Goal: Feedback & Contribution: Submit feedback/report problem

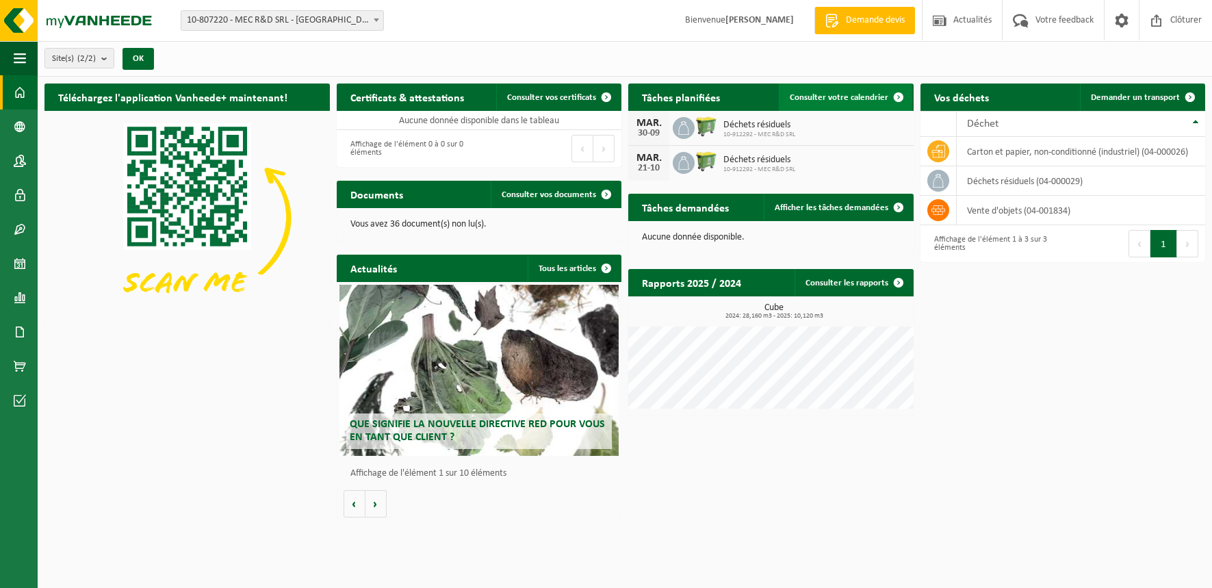
click at [851, 99] on span "Consulter votre calendrier" at bounding box center [839, 97] width 99 height 9
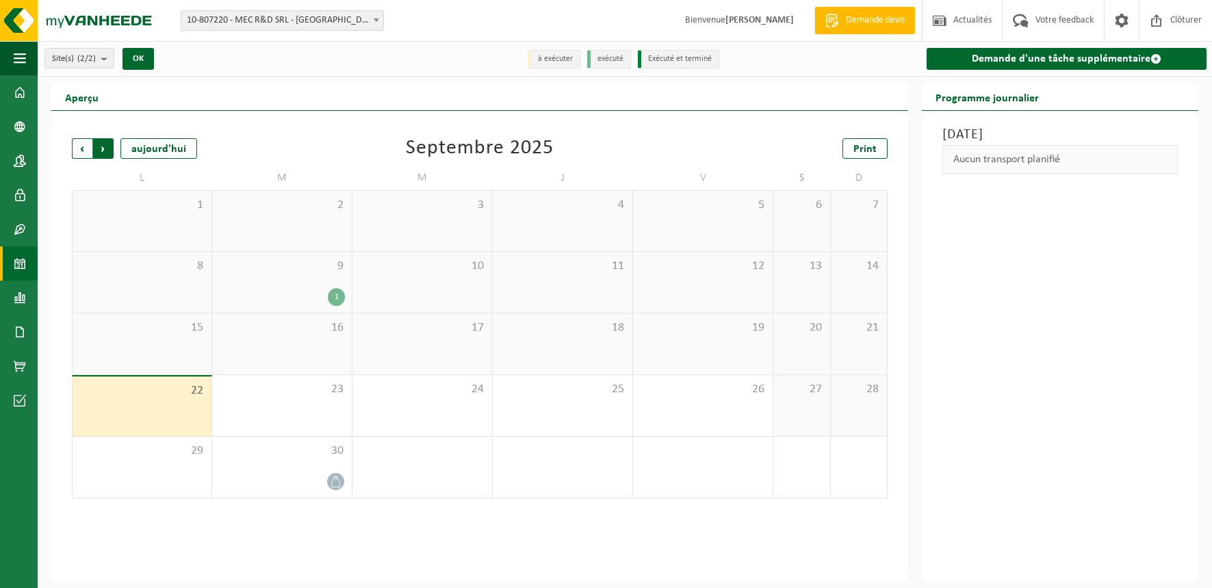
click at [81, 153] on span "Précédent" at bounding box center [82, 148] width 21 height 21
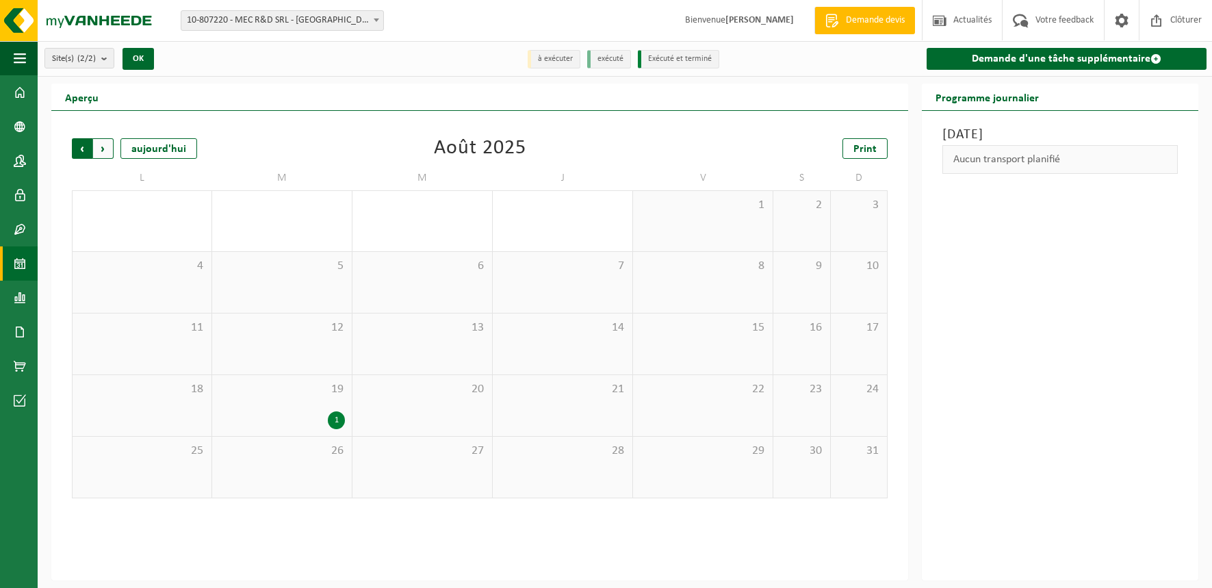
click at [112, 144] on span "Suivant" at bounding box center [103, 148] width 21 height 21
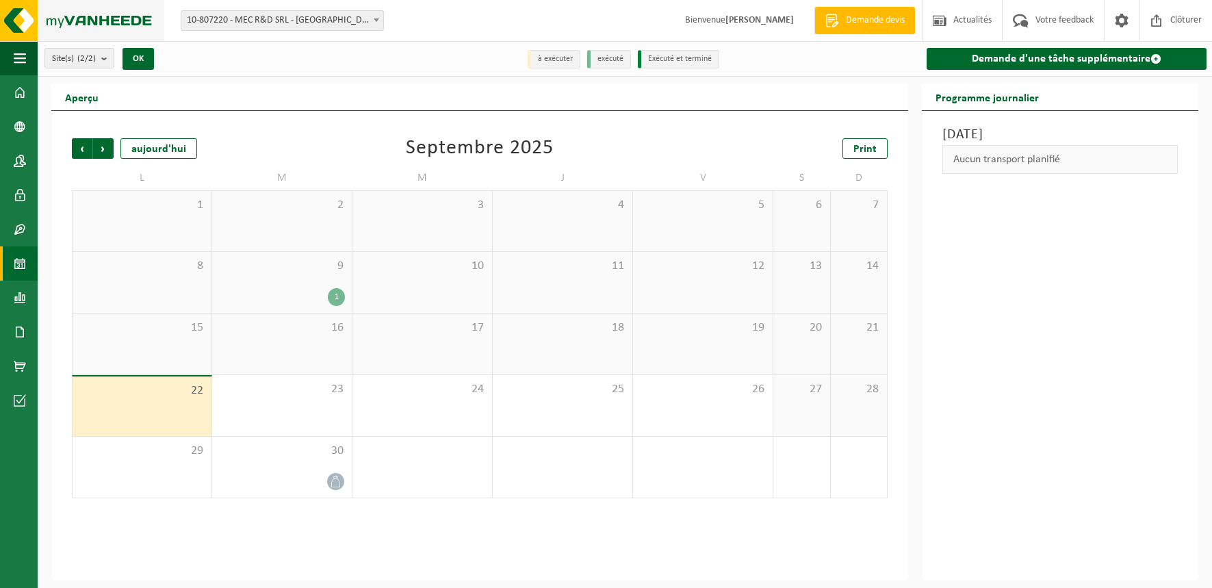
click at [90, 22] on img at bounding box center [82, 20] width 164 height 41
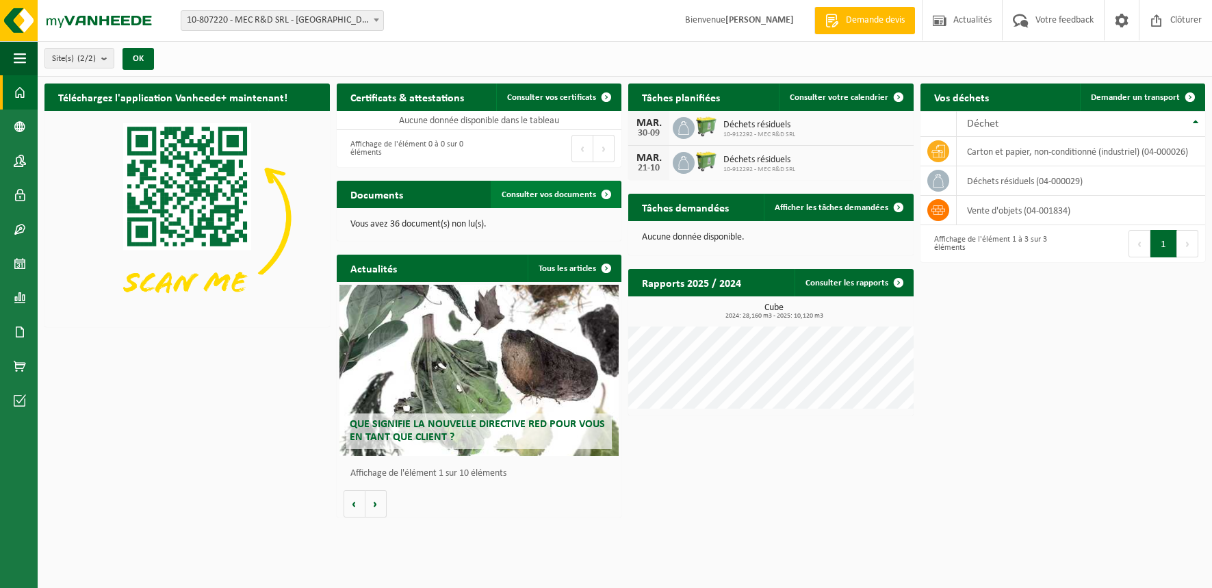
click at [574, 198] on span "Consulter vos documents" at bounding box center [549, 194] width 94 height 9
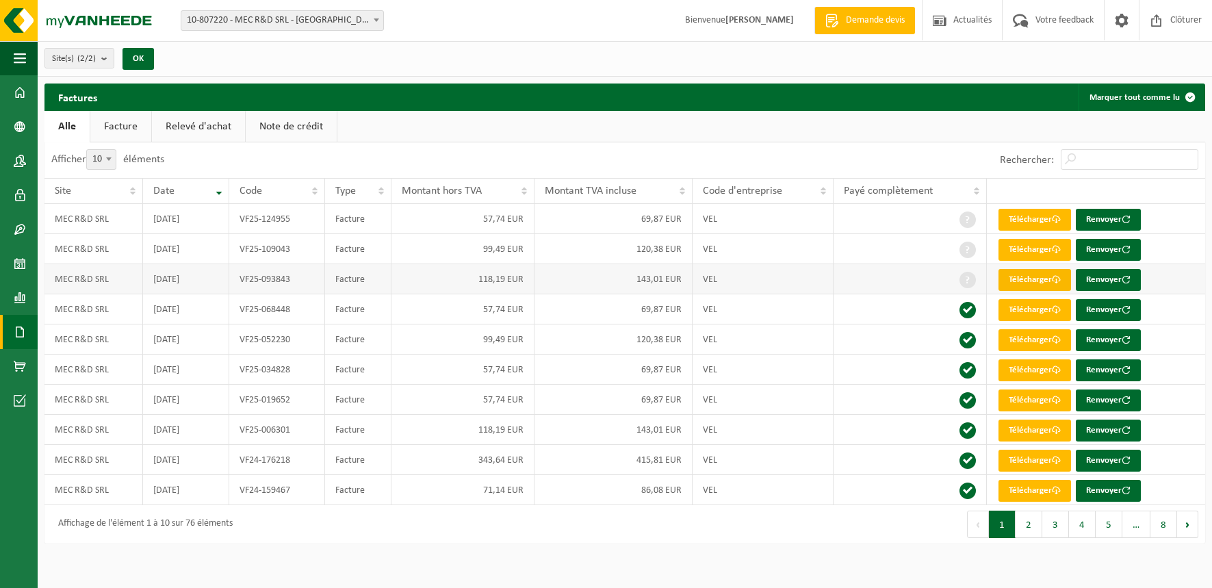
click at [1036, 279] on link "Télécharger" at bounding box center [1035, 280] width 73 height 22
click at [1030, 274] on link "Télécharger" at bounding box center [1035, 280] width 73 height 22
click at [1054, 251] on span at bounding box center [1056, 249] width 9 height 9
click at [1042, 216] on link "Télécharger" at bounding box center [1035, 220] width 73 height 22
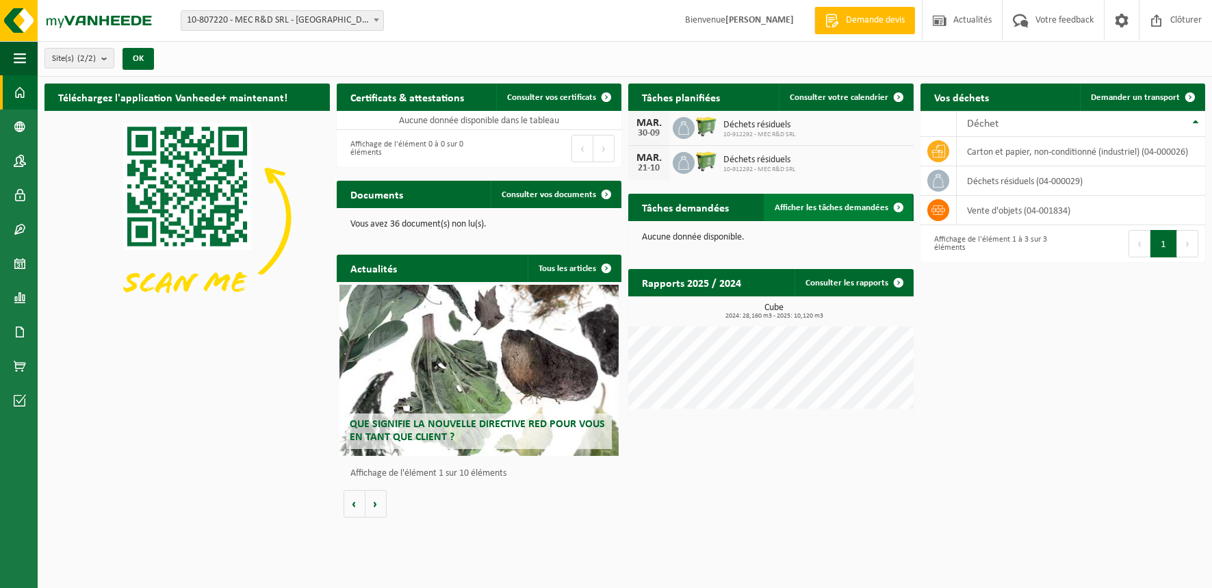
click at [805, 213] on link "Afficher les tâches demandées" at bounding box center [838, 207] width 149 height 27
click at [821, 95] on span "Consulter votre calendrier" at bounding box center [839, 97] width 99 height 9
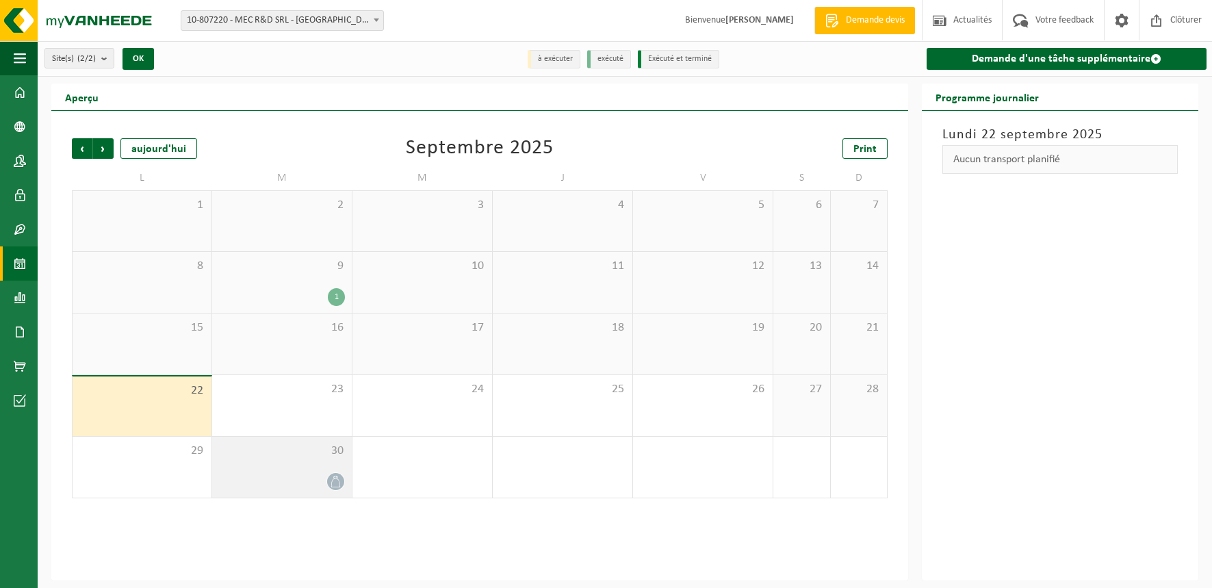
click at [288, 467] on div "30" at bounding box center [282, 467] width 140 height 61
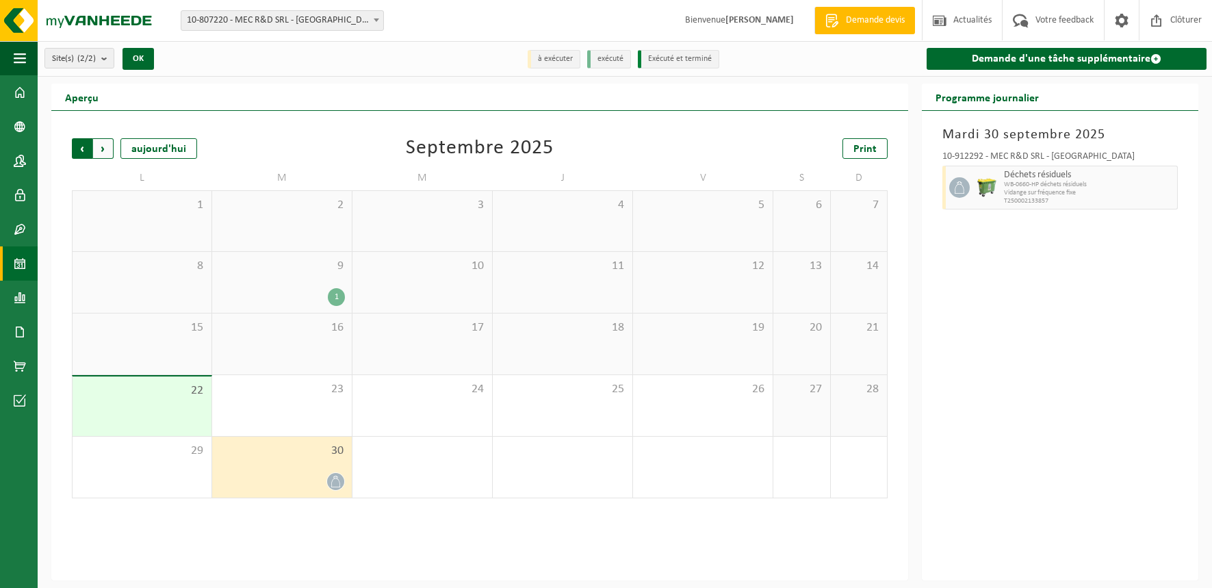
click at [99, 145] on span "Suivant" at bounding box center [103, 148] width 21 height 21
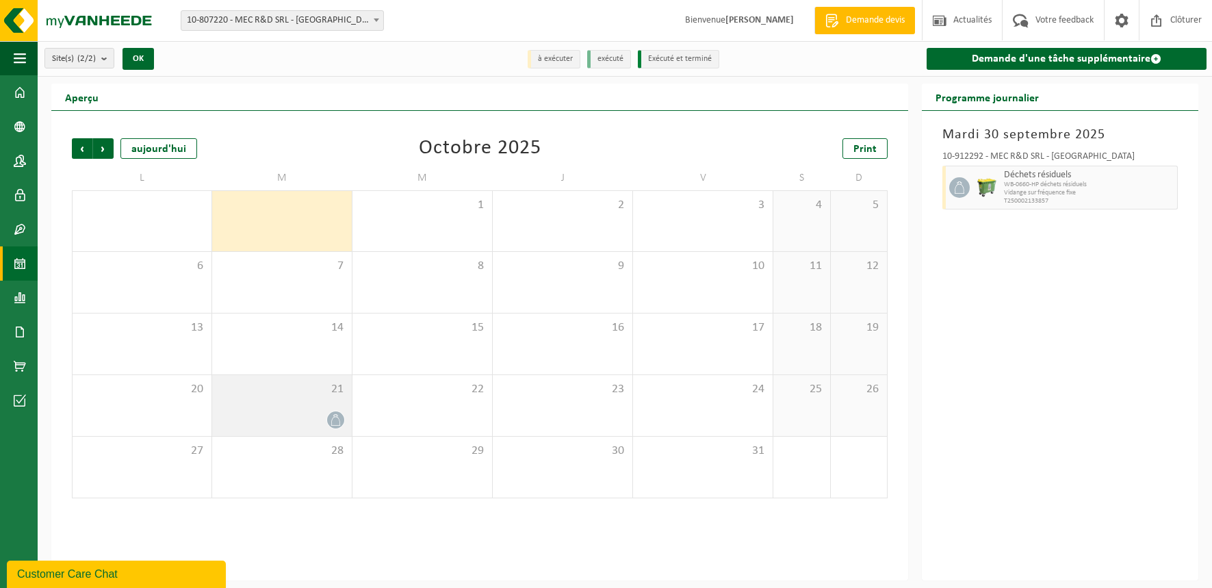
click at [328, 404] on div "21" at bounding box center [282, 405] width 140 height 61
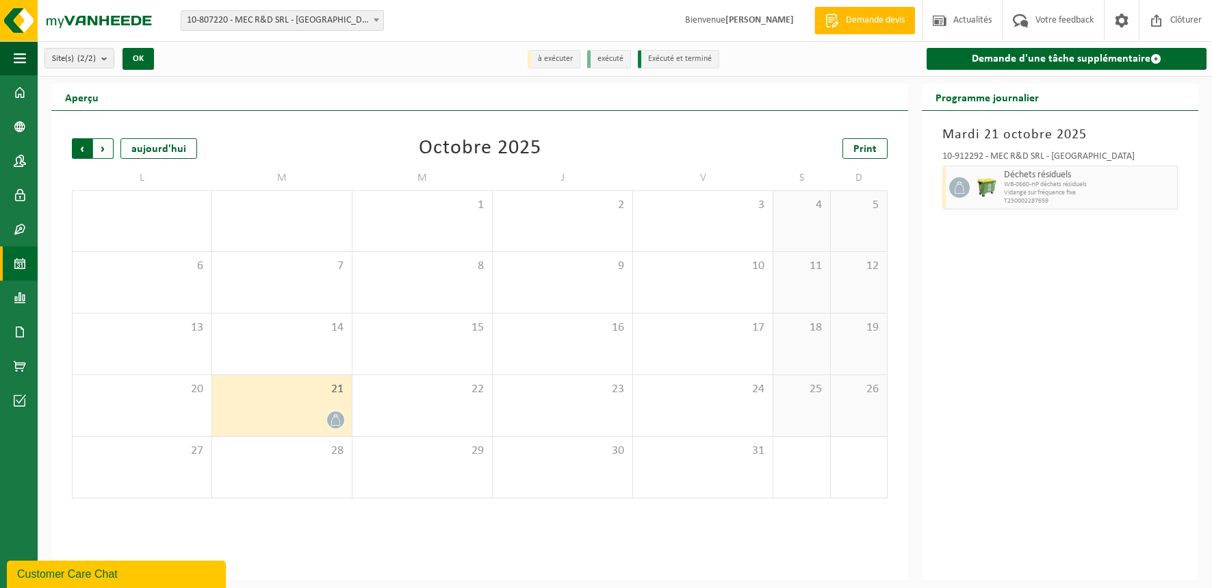
click at [112, 149] on span "Suivant" at bounding box center [103, 148] width 21 height 21
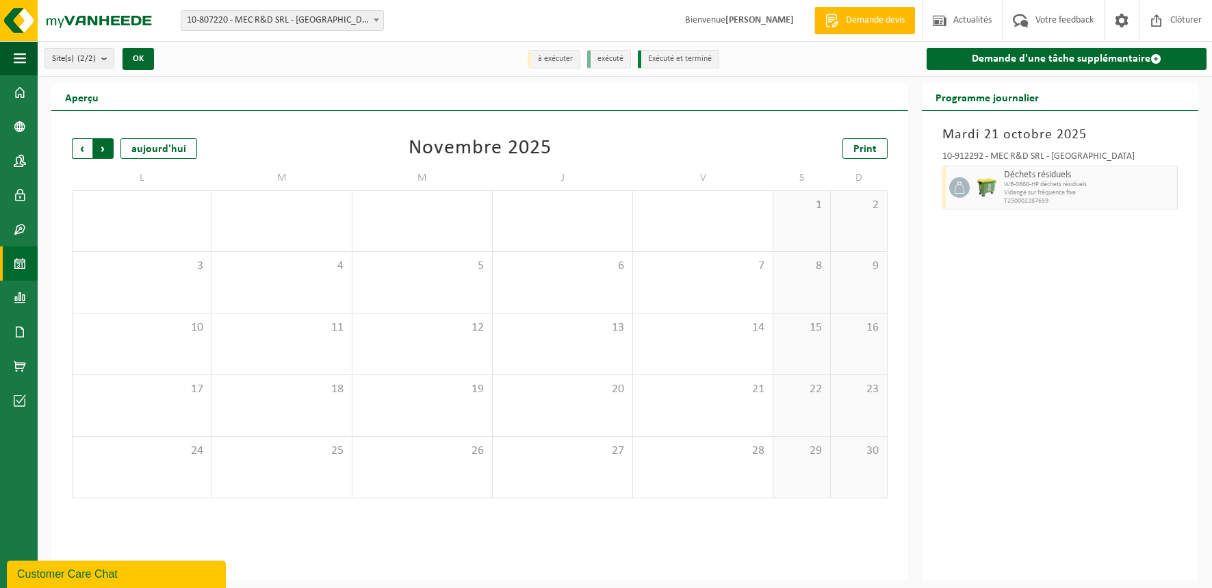
click at [83, 151] on span "Précédent" at bounding box center [82, 148] width 21 height 21
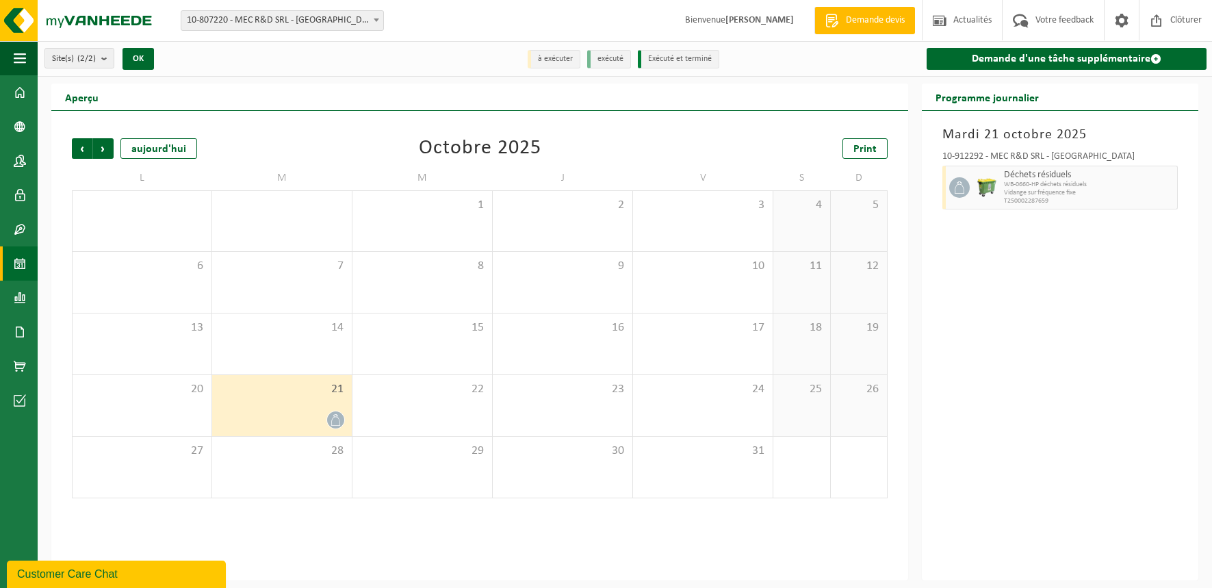
click at [83, 151] on span "Précédent" at bounding box center [82, 148] width 21 height 21
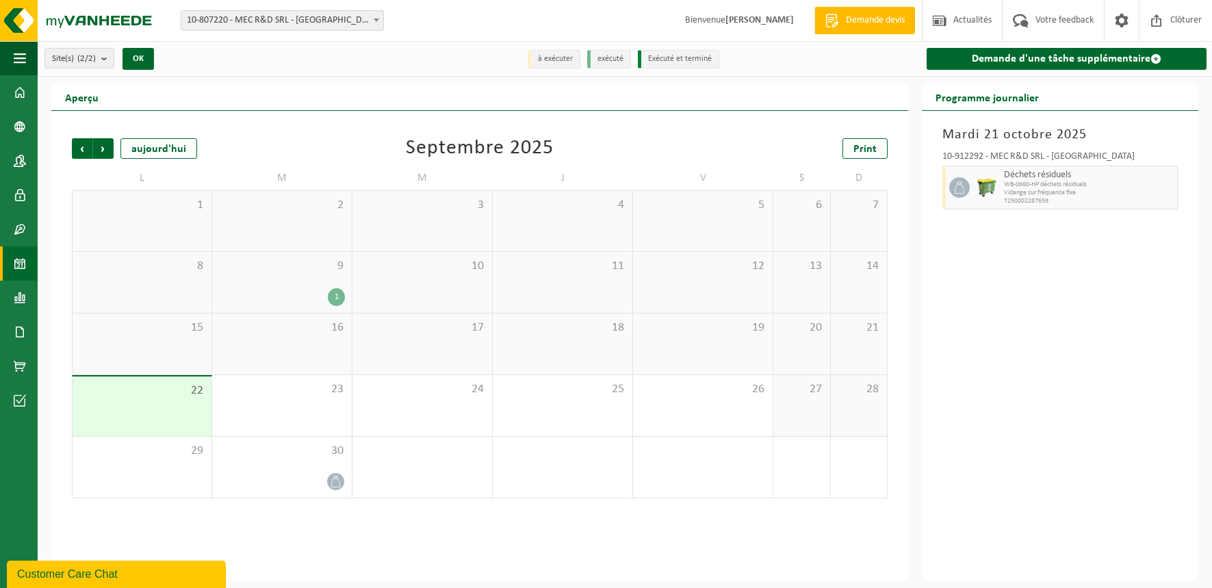
click at [313, 289] on div "1" at bounding box center [282, 297] width 126 height 18
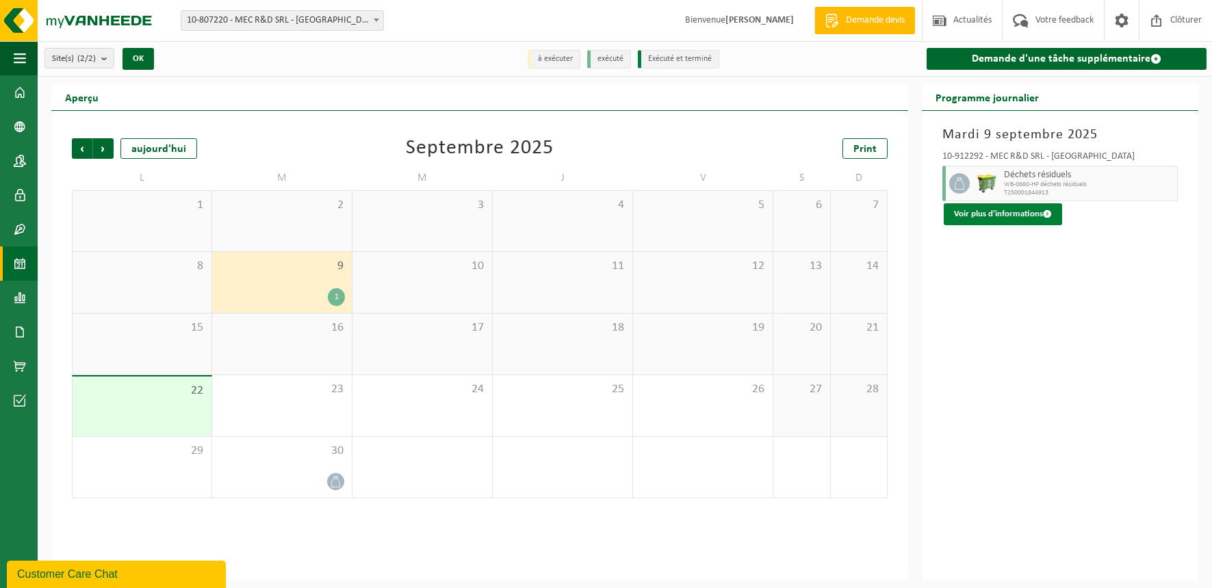
click at [1024, 211] on button "Voir plus d'informations" at bounding box center [1003, 214] width 118 height 22
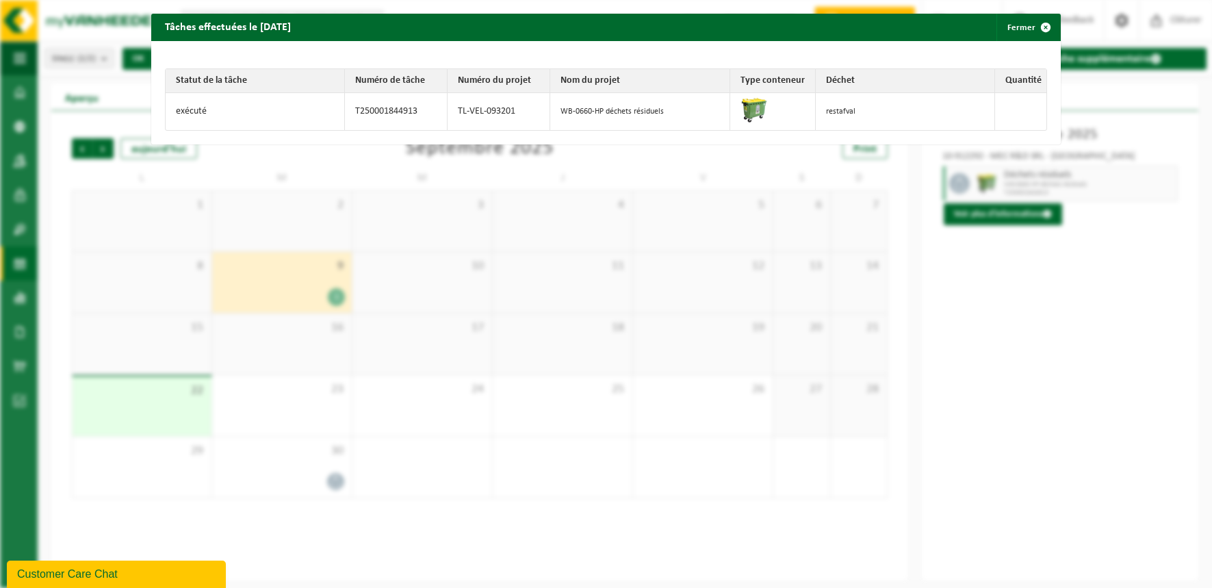
drag, startPoint x: 177, startPoint y: 81, endPoint x: 870, endPoint y: 112, distance: 693.3
click at [870, 112] on table "Statut de la tâche Numéro de tâche Numéro du projet Nom du projet Type conteneu…" at bounding box center [605, 99] width 881 height 62
copy table "tatut de la tâche Numéro de tâche Numéro du projet Nom du projet Type conteneur…"
click at [1039, 29] on span "button" at bounding box center [1045, 27] width 27 height 27
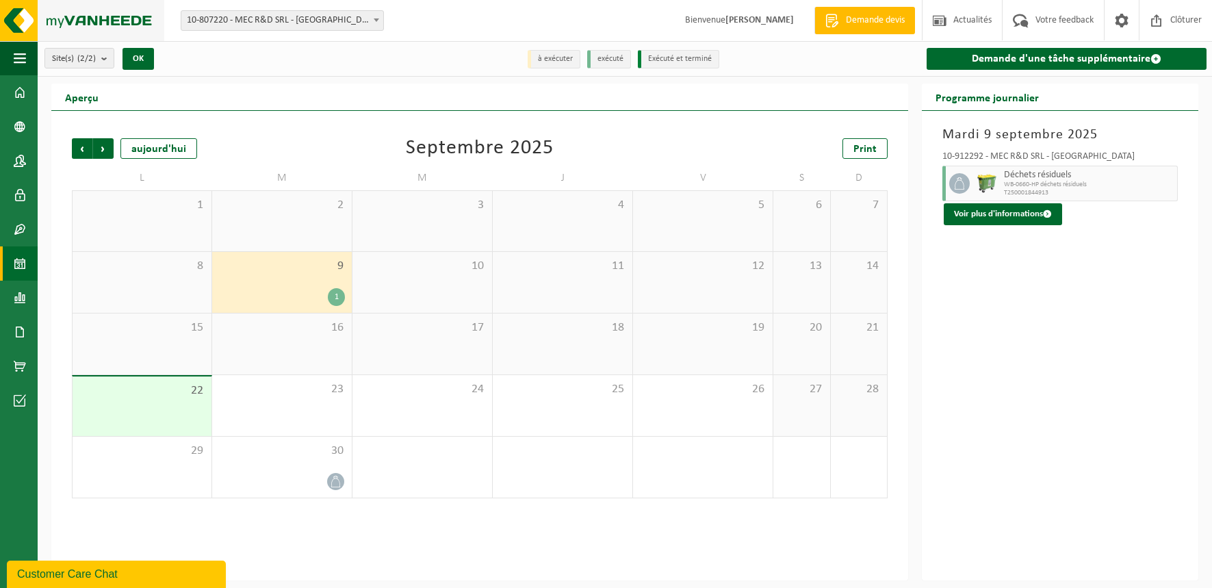
click at [88, 26] on img at bounding box center [82, 20] width 164 height 41
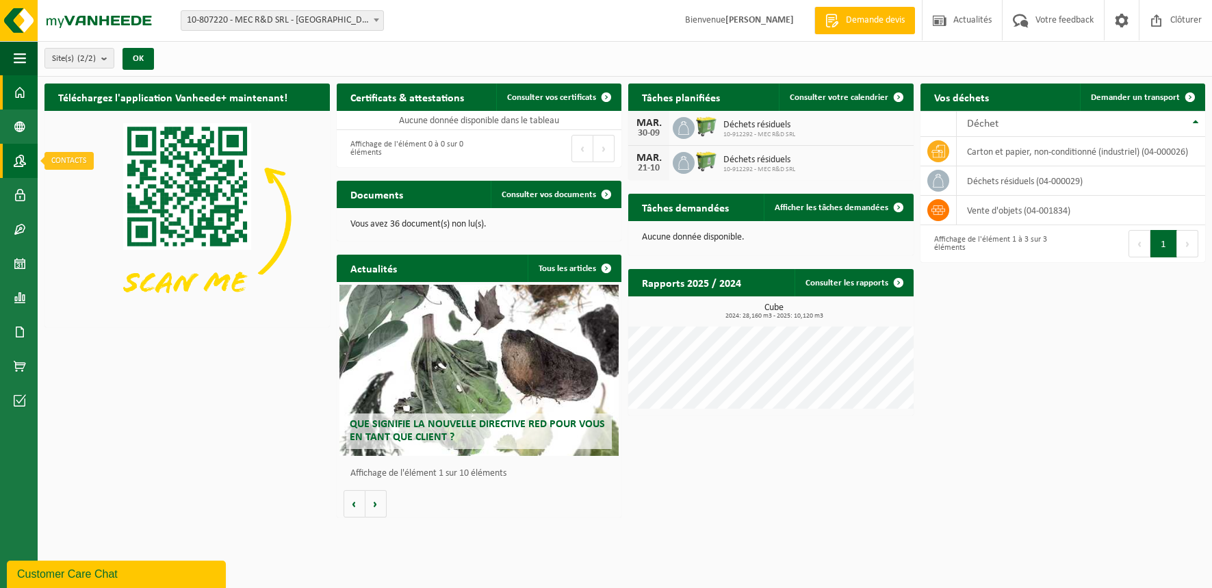
click at [22, 156] on span at bounding box center [20, 161] width 12 height 34
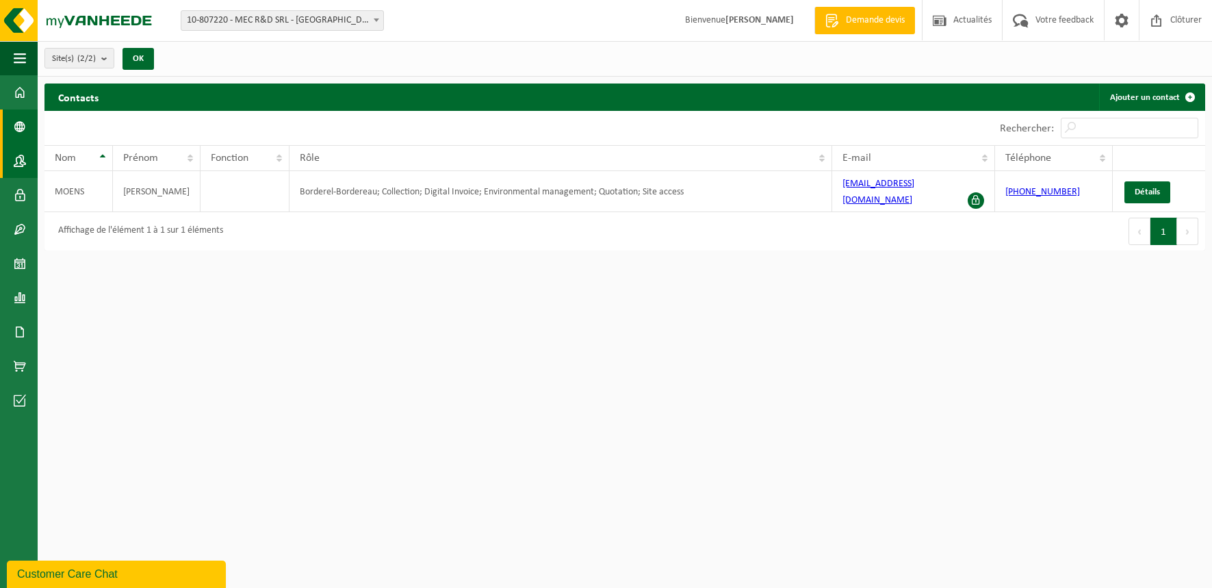
click at [23, 124] on span at bounding box center [20, 127] width 12 height 34
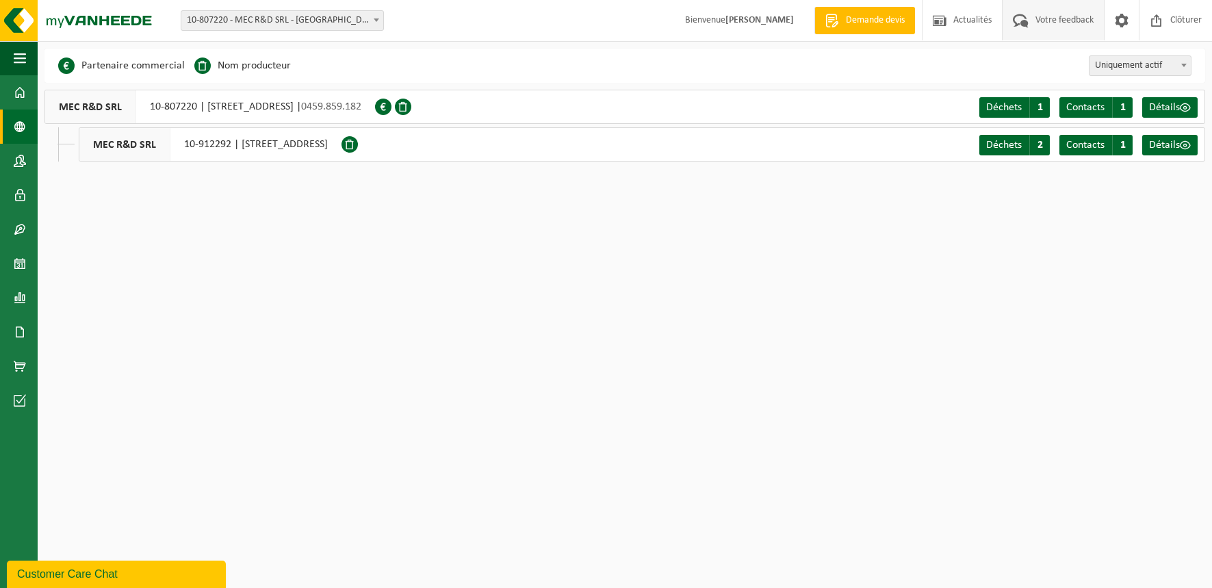
click at [1056, 26] on span "Votre feedback" at bounding box center [1064, 20] width 65 height 40
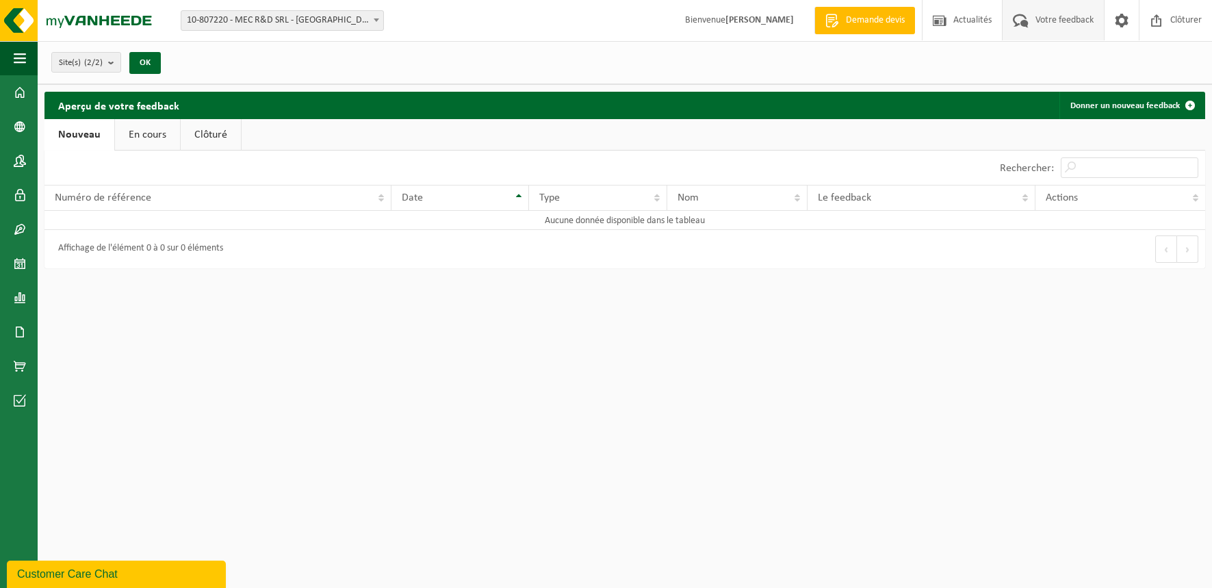
click at [86, 134] on link "Nouveau" at bounding box center [79, 134] width 70 height 31
click at [1125, 103] on link "Donner un nouveau feedback" at bounding box center [1131, 105] width 144 height 27
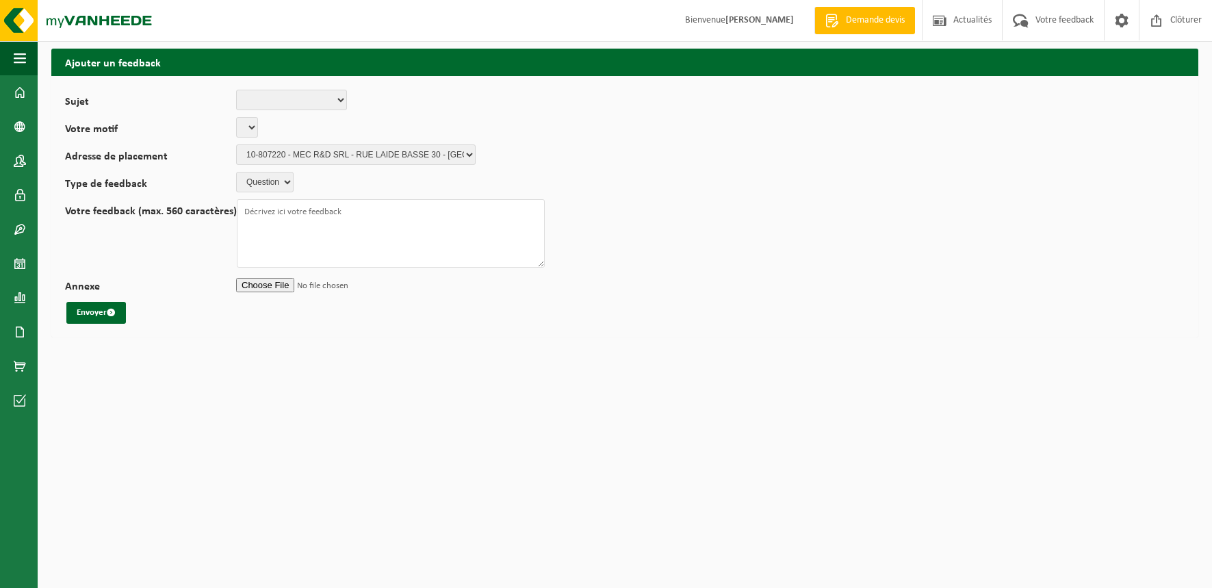
select select
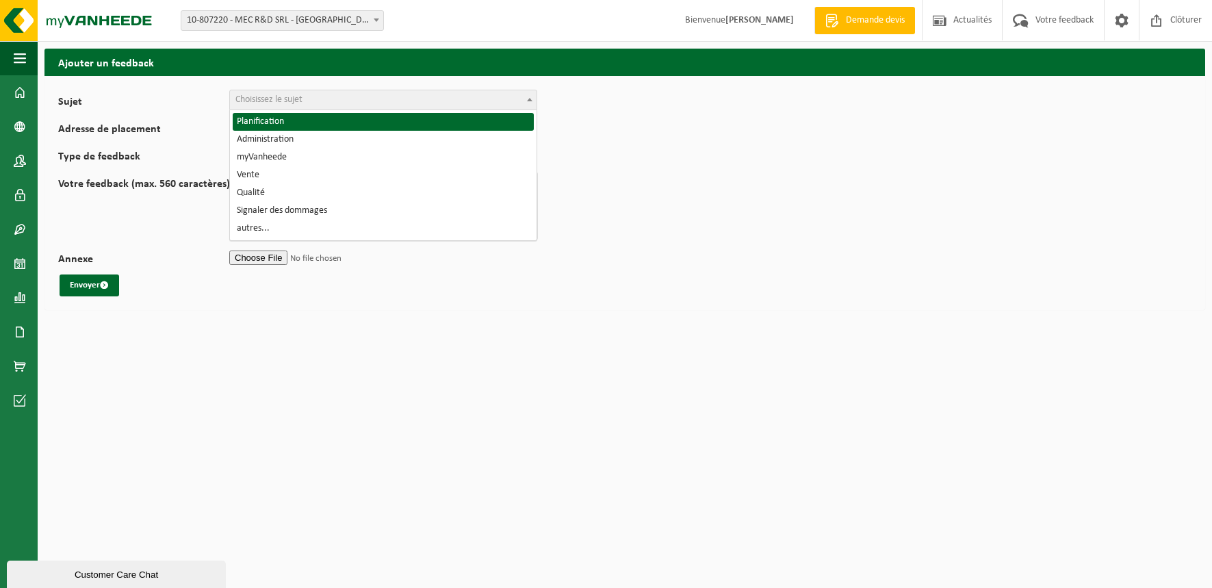
click at [324, 91] on span "Choisissez le sujet" at bounding box center [383, 99] width 307 height 19
select select "1"
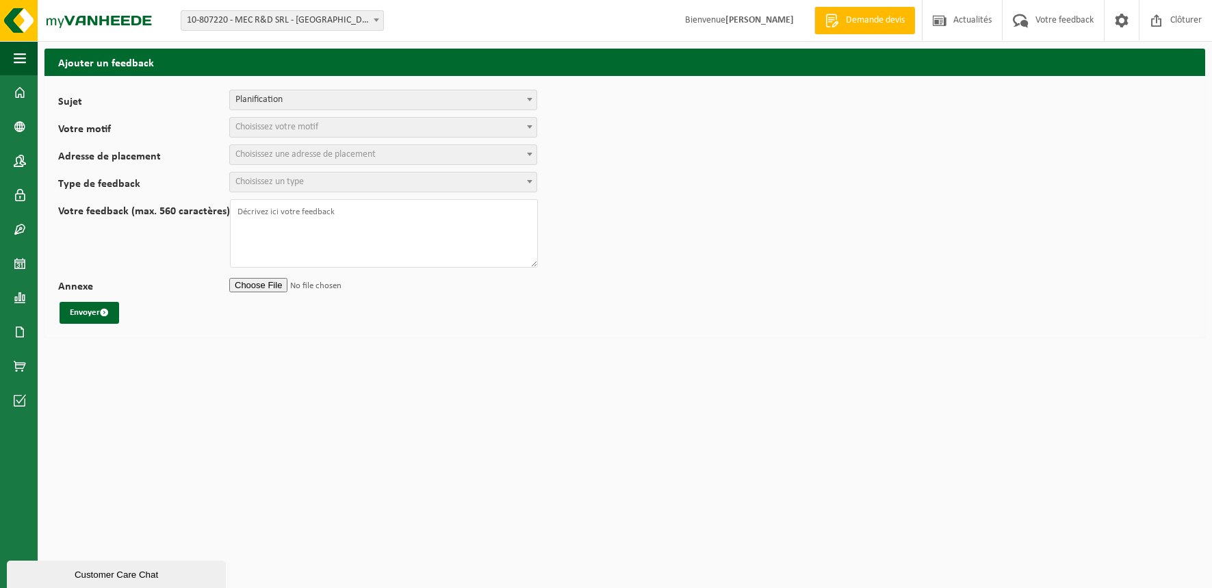
click at [300, 129] on span "Choisissez votre motif" at bounding box center [276, 127] width 83 height 10
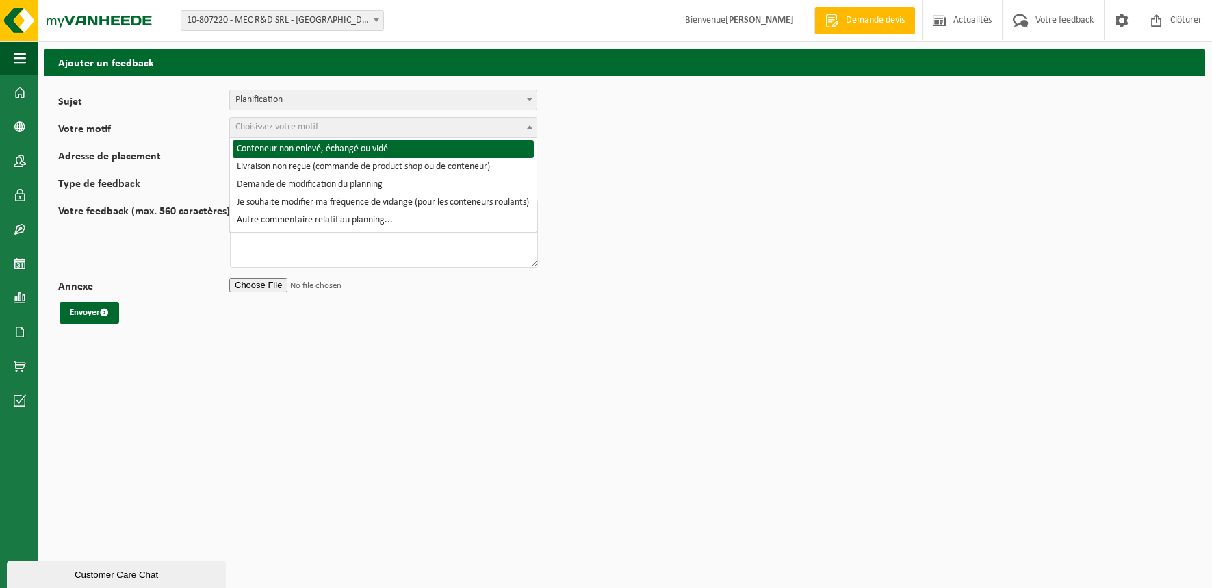
select select "2"
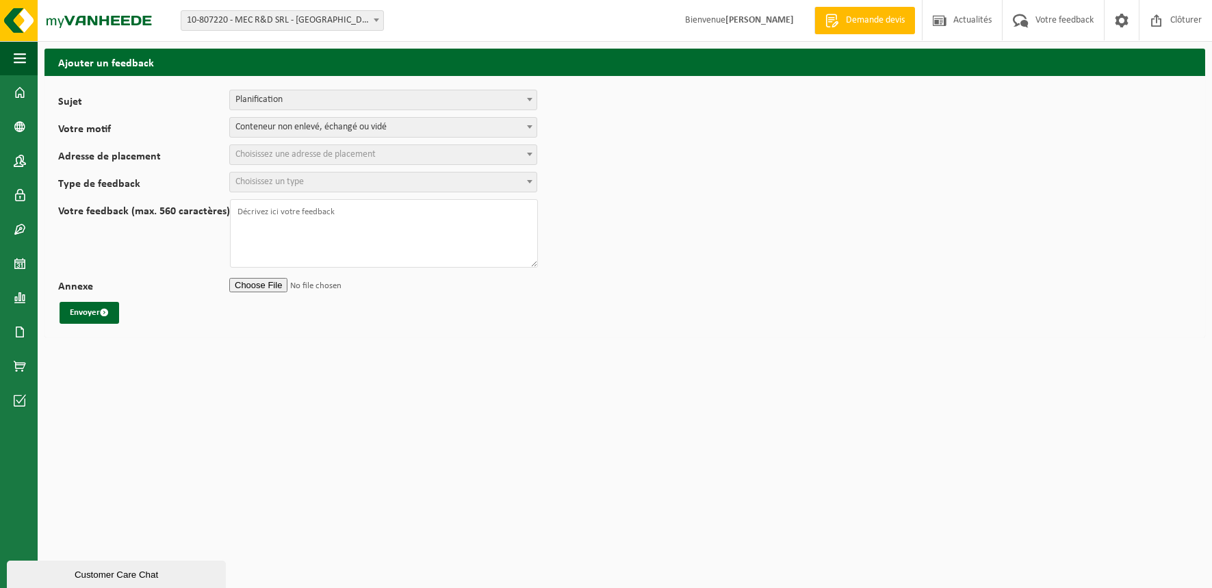
click at [291, 157] on span "Choisissez une adresse de placement" at bounding box center [305, 154] width 140 height 10
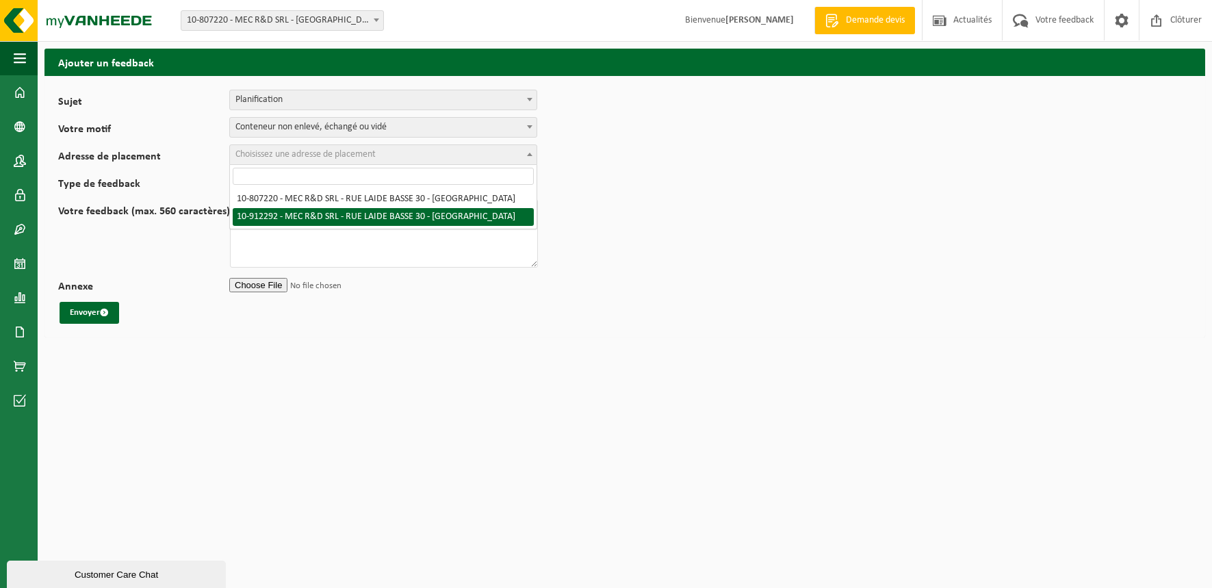
select select "125518"
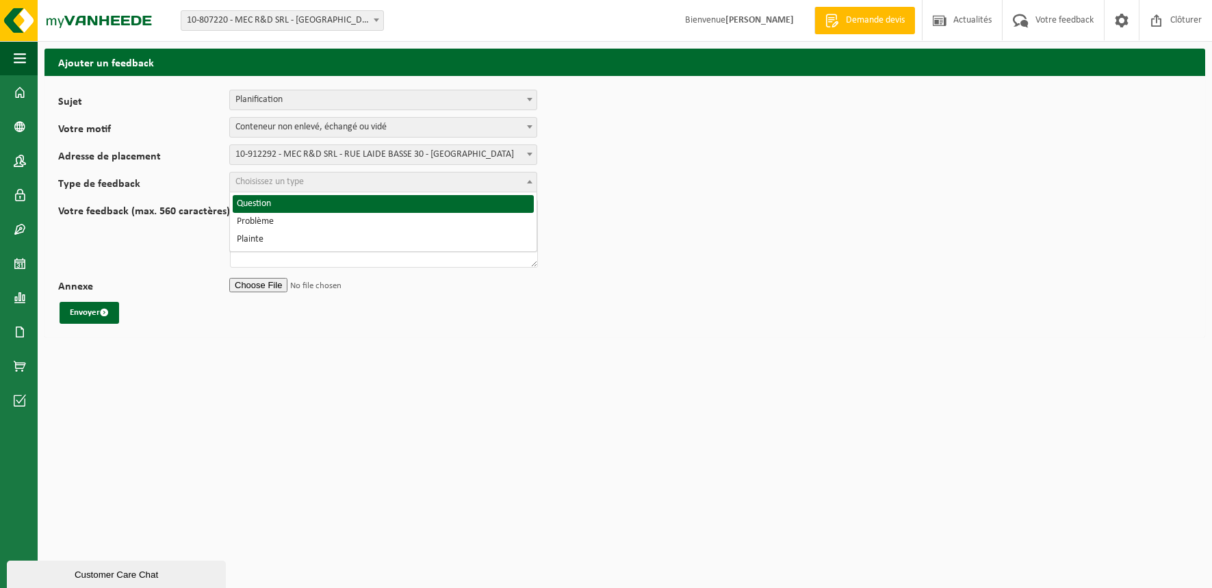
click at [307, 181] on span "Choisissez un type" at bounding box center [383, 181] width 307 height 19
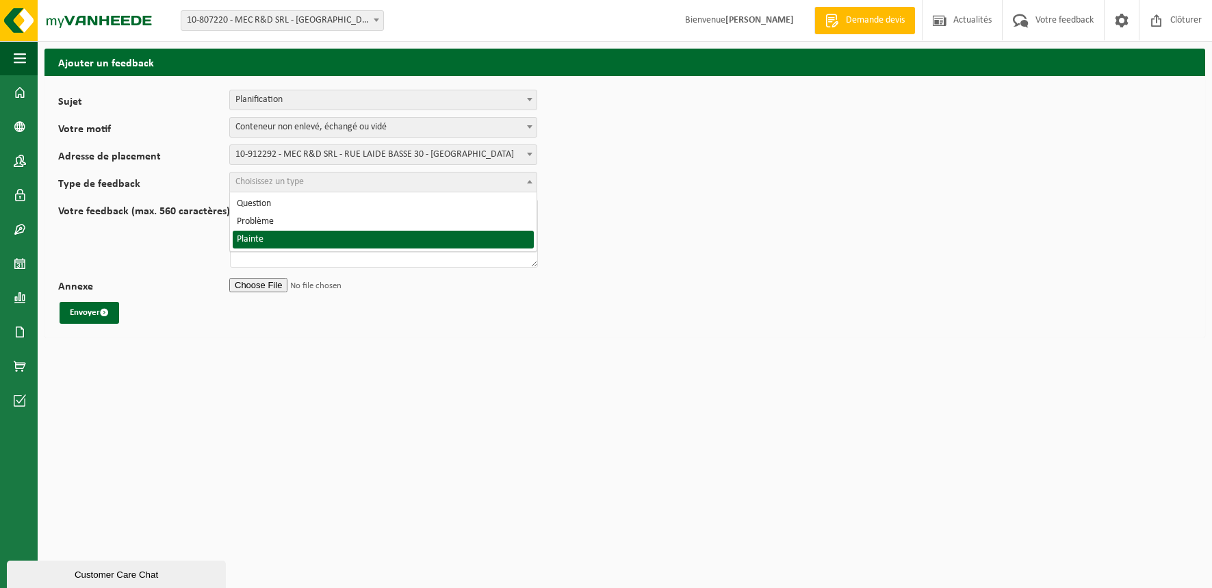
select select "COM"
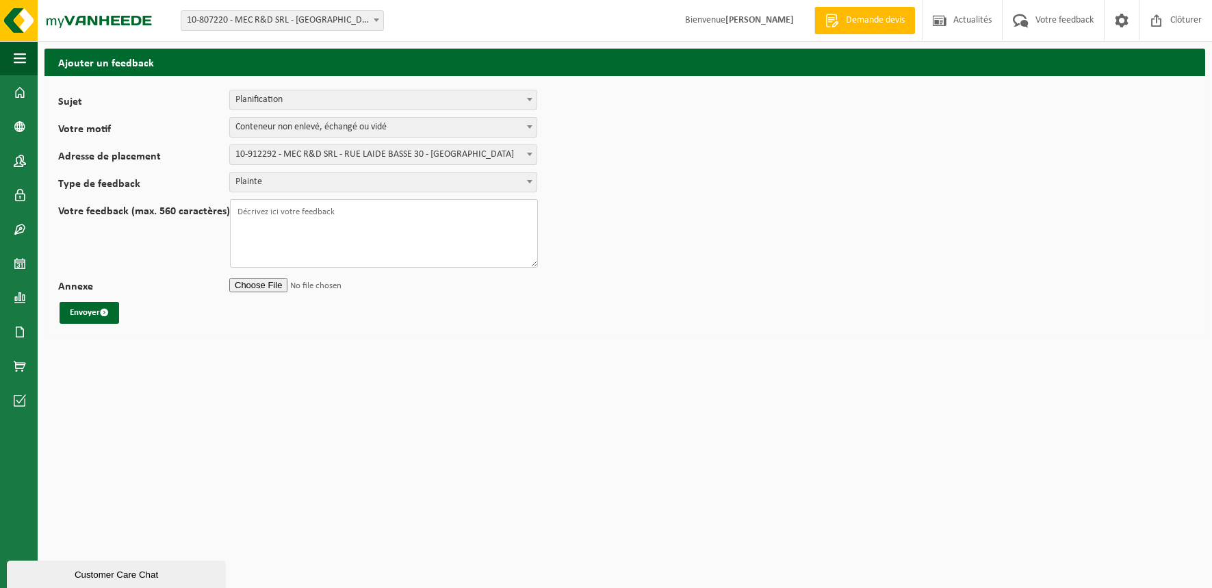
click at [302, 225] on textarea "Votre feedback (max. 560 caractères)" at bounding box center [384, 233] width 308 height 68
paste textarea "tatut de la tâche Numéro de tâche Numéro du projet Nom du projet Type conteneur…"
type textarea "Bonjour, le [DATE] il n'y a aps eu d'enlèvement or vous indiquez que la tache a…"
click at [105, 315] on span "submit" at bounding box center [104, 312] width 9 height 9
